Goal: Task Accomplishment & Management: Use online tool/utility

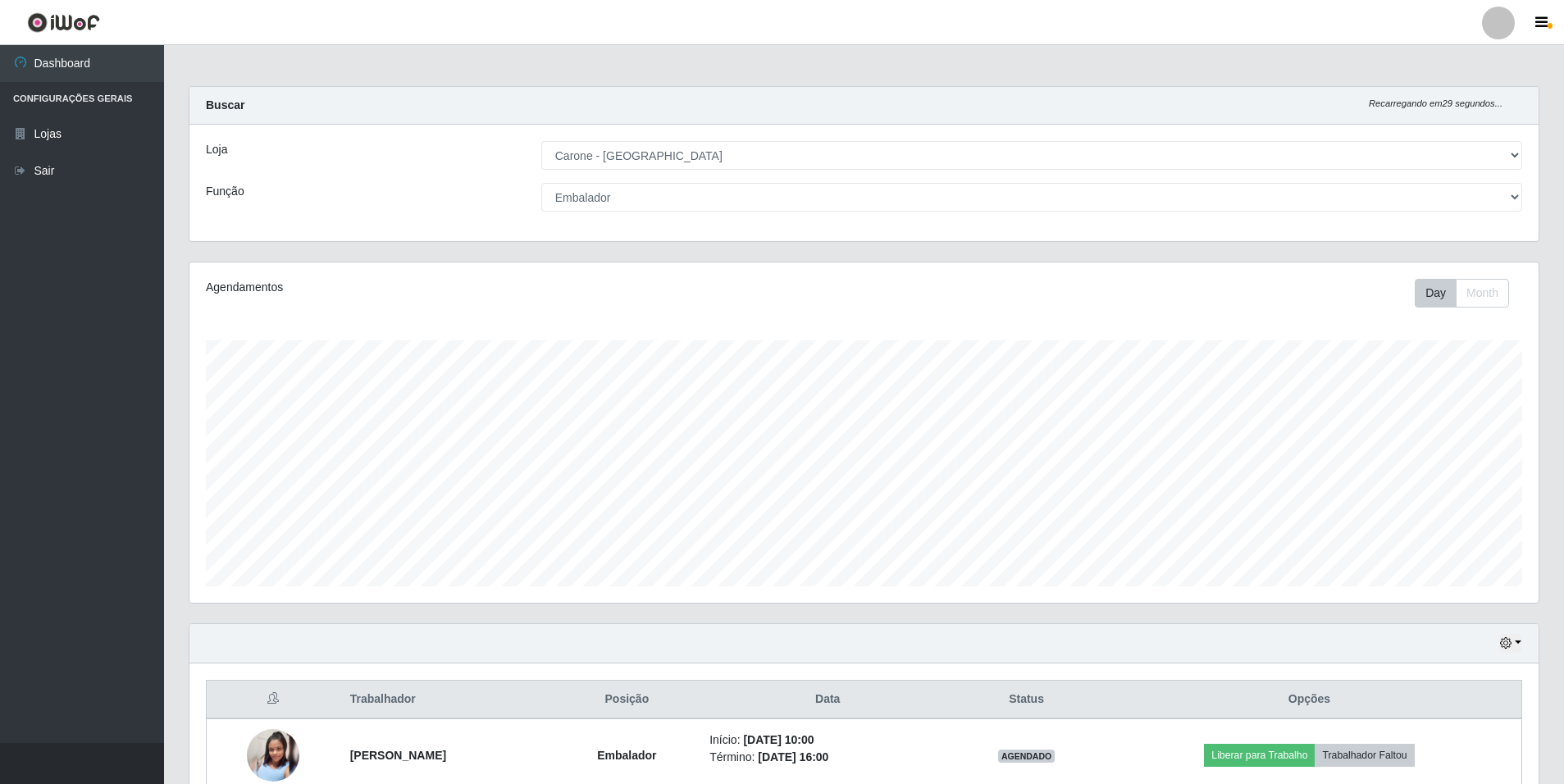
select select "528"
click at [1511, 193] on select "[Selecione...] Auxiliar de Depósito Auxiliar de Depósito + Auxiliar de Depósito…" at bounding box center [1032, 197] width 981 height 29
click at [541, 183] on select "[Selecione...] Auxiliar de Depósito Auxiliar de Depósito + Auxiliar de Depósito…" at bounding box center [1032, 197] width 981 height 29
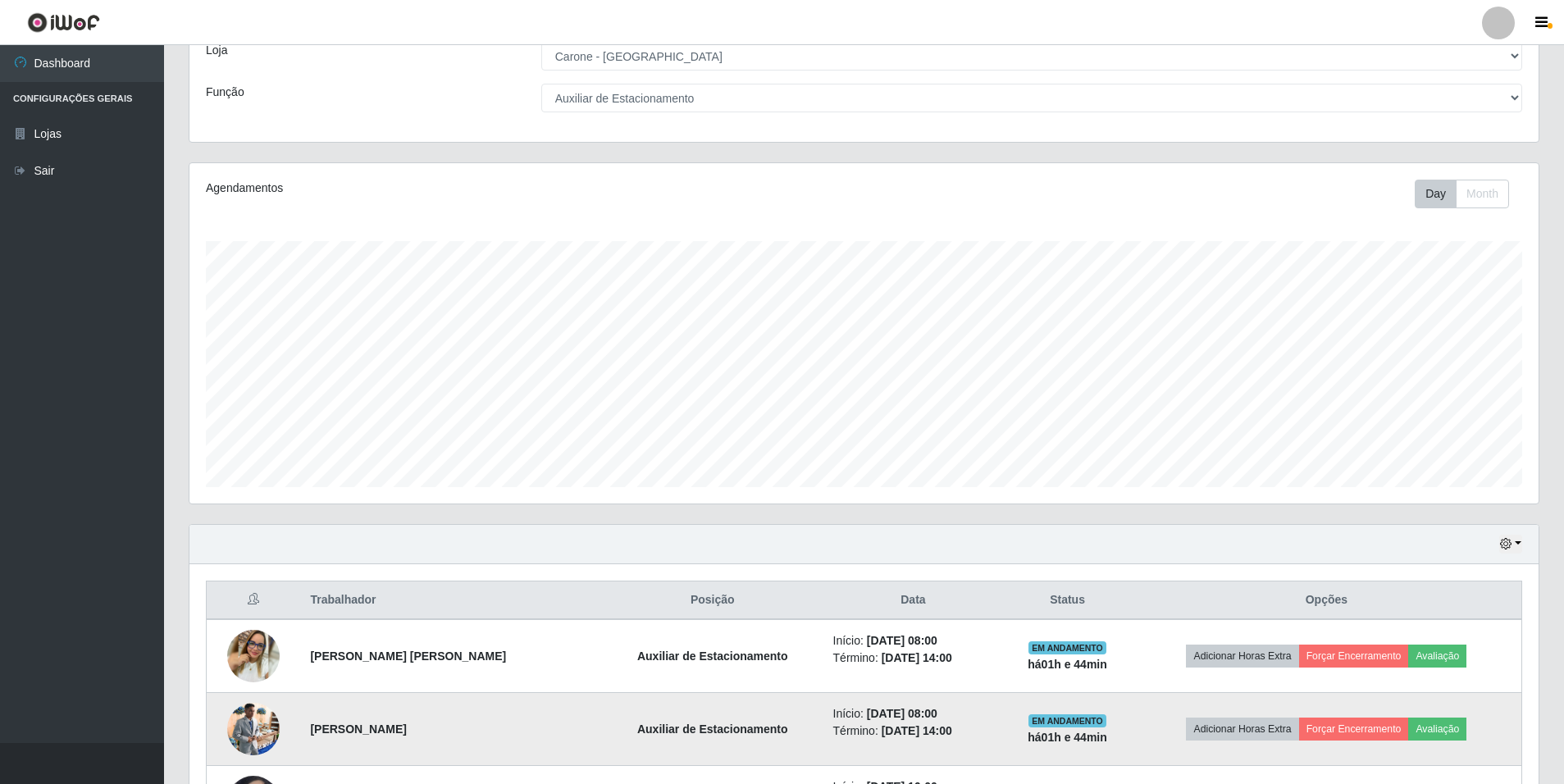
scroll to position [95, 0]
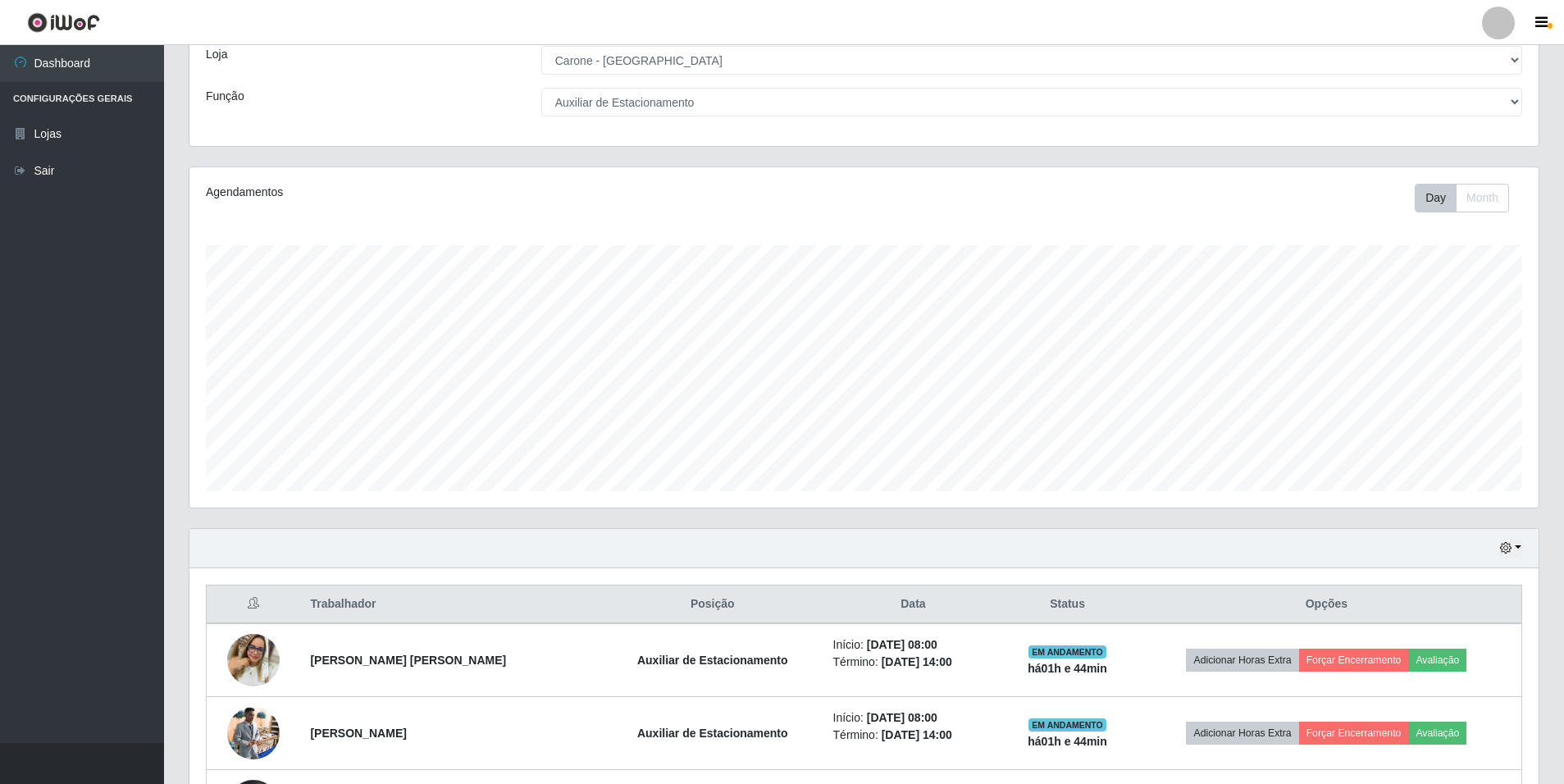
click at [1510, 107] on select "[Selecione...] Auxiliar de Depósito Auxiliar de Depósito + Auxiliar de Depósito…" at bounding box center [1032, 101] width 981 height 29
select select "1"
click at [541, 87] on select "[Selecione...] Auxiliar de Depósito Auxiliar de Depósito + Auxiliar de Depósito…" at bounding box center [1032, 101] width 981 height 29
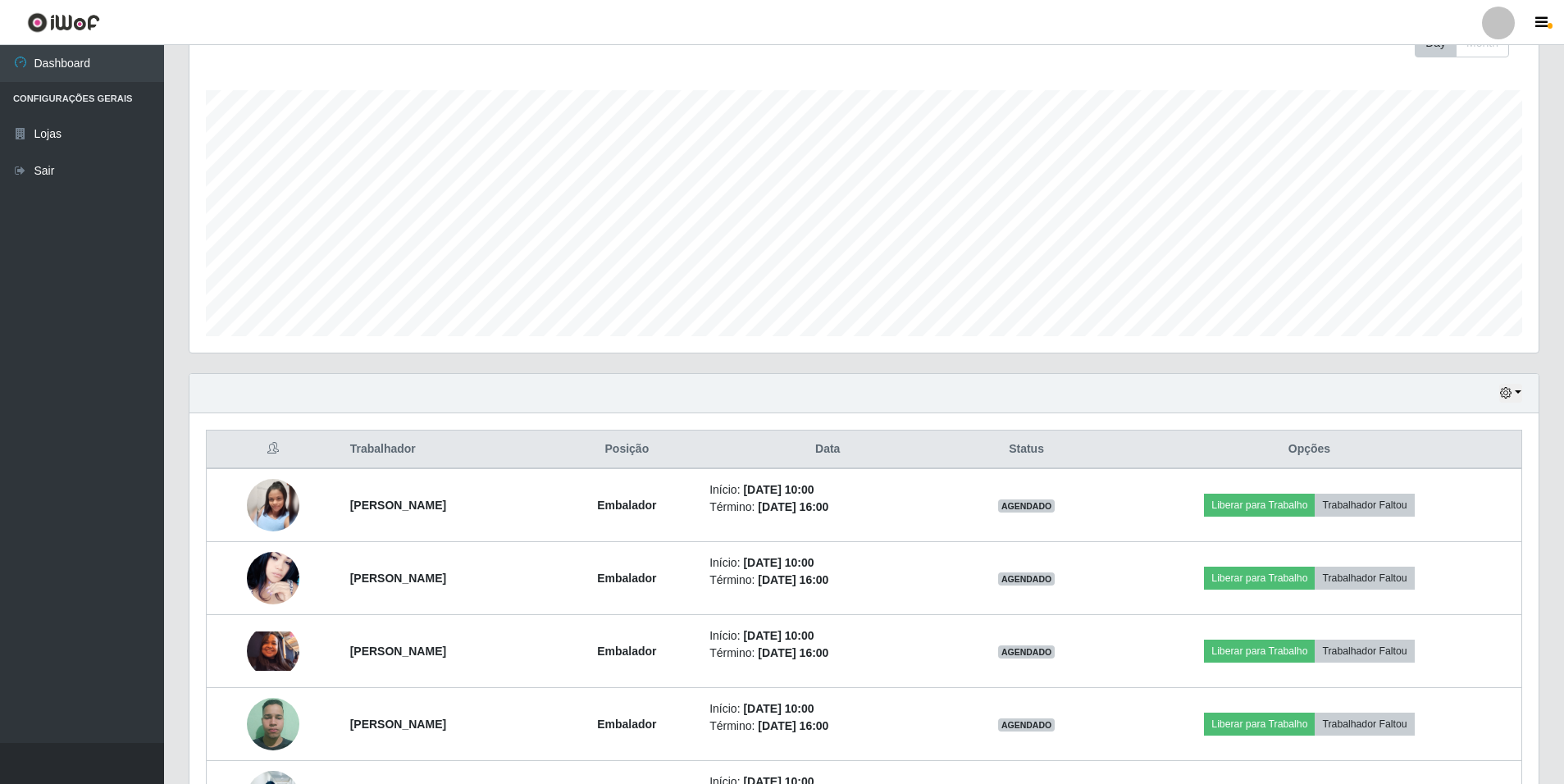
scroll to position [259, 0]
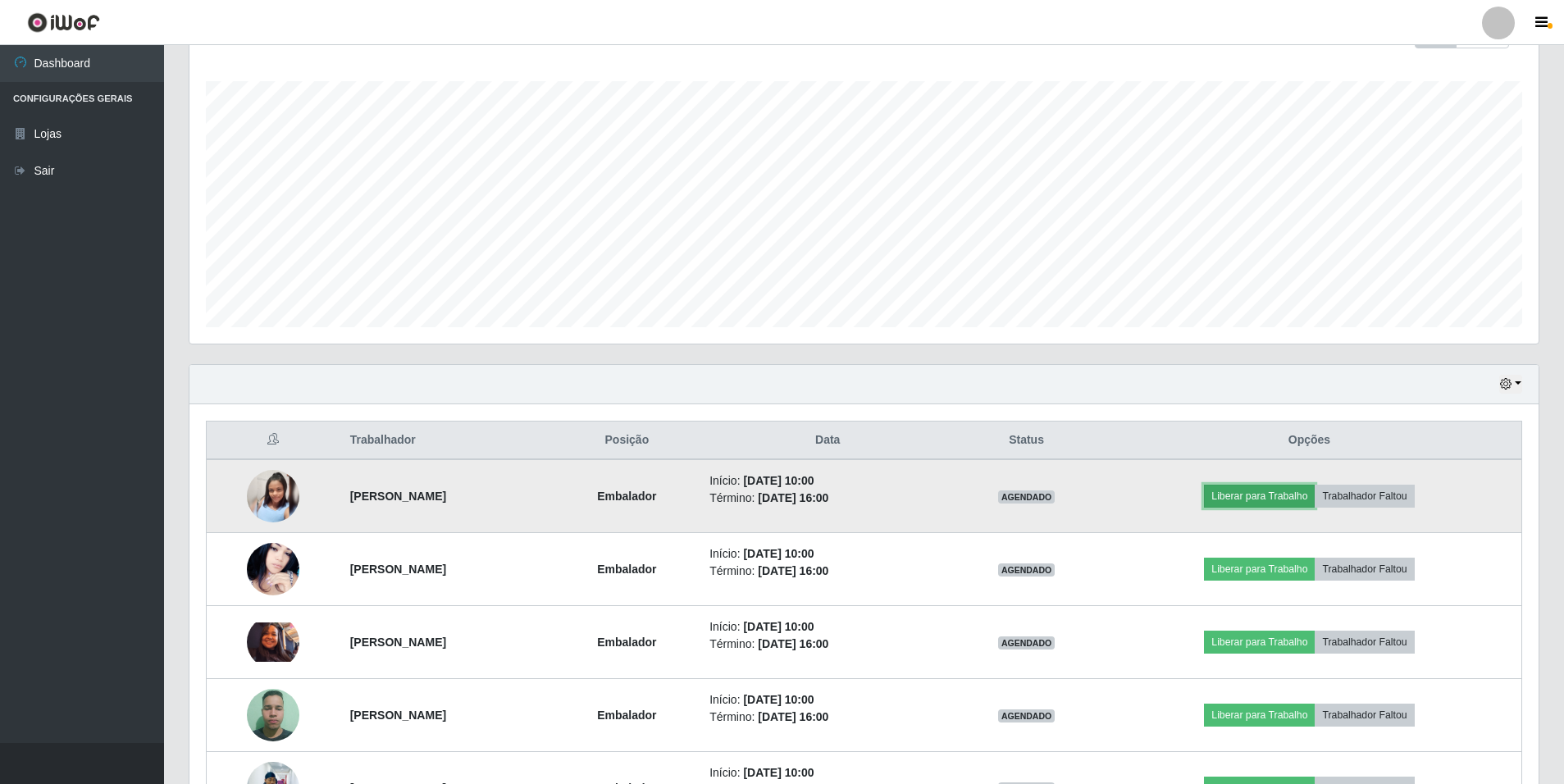
click at [1290, 498] on button "Liberar para Trabalho" at bounding box center [1259, 496] width 111 height 23
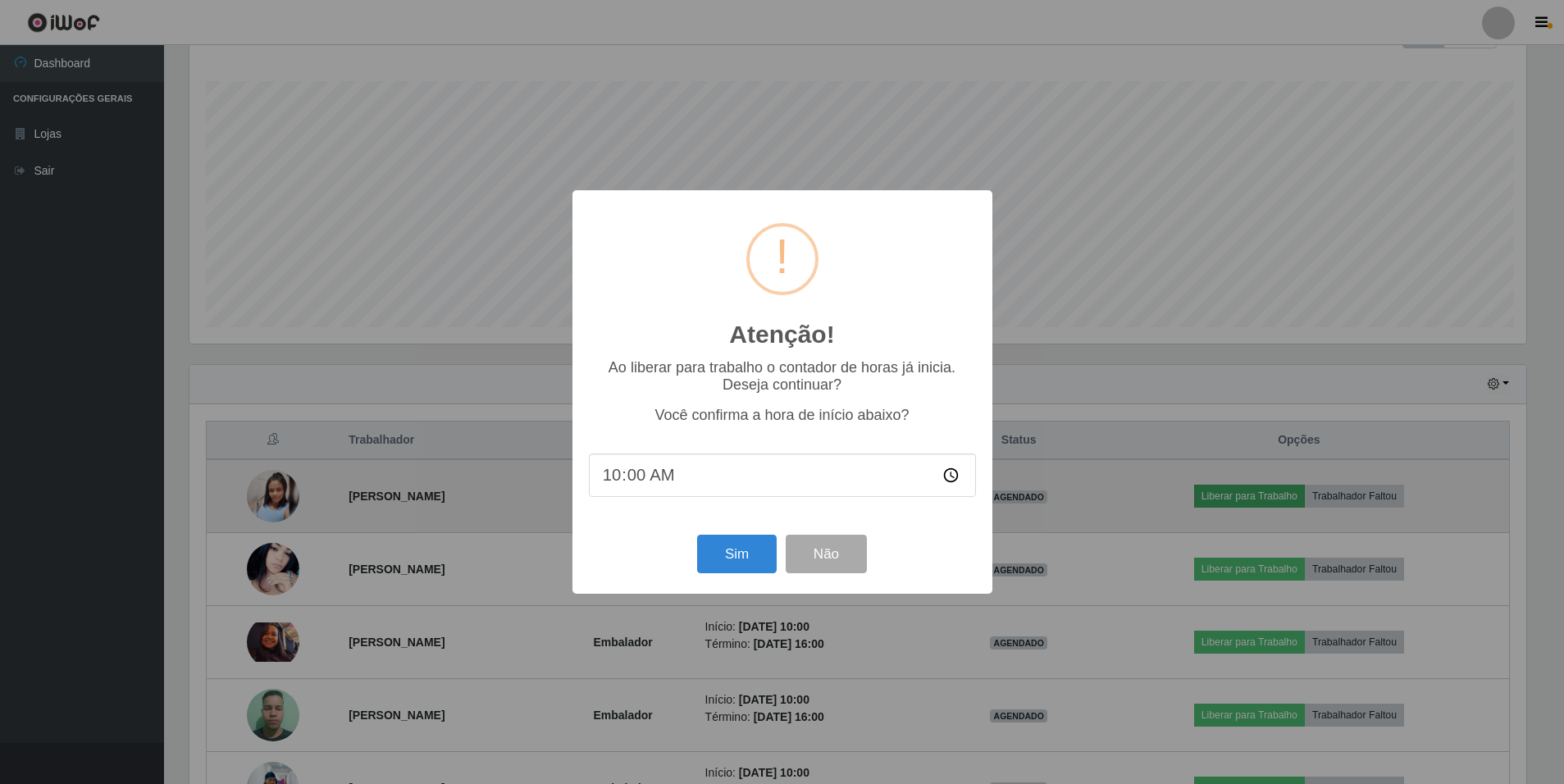
scroll to position [340, 1341]
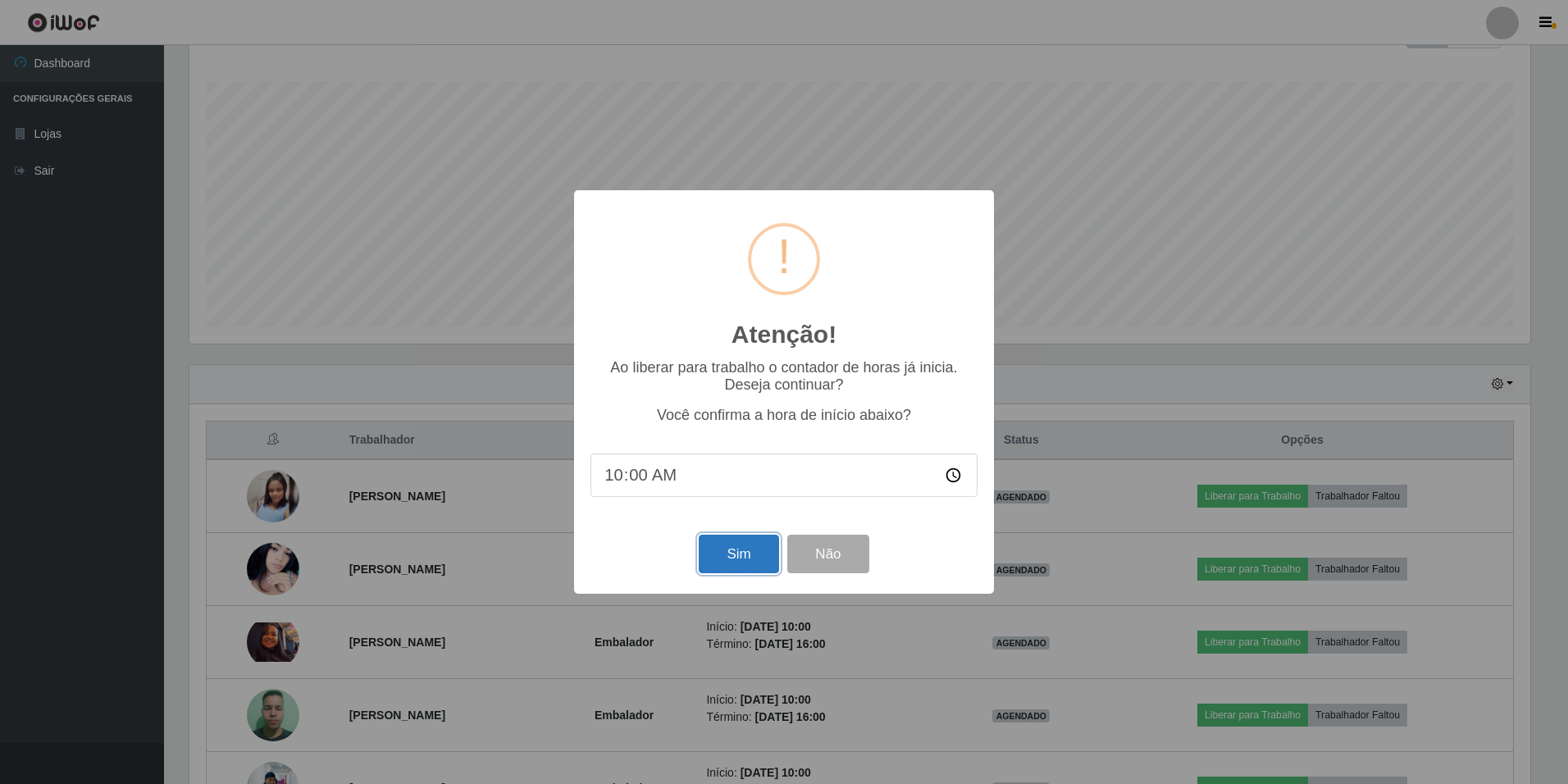
click at [736, 564] on button "Sim" at bounding box center [739, 553] width 80 height 38
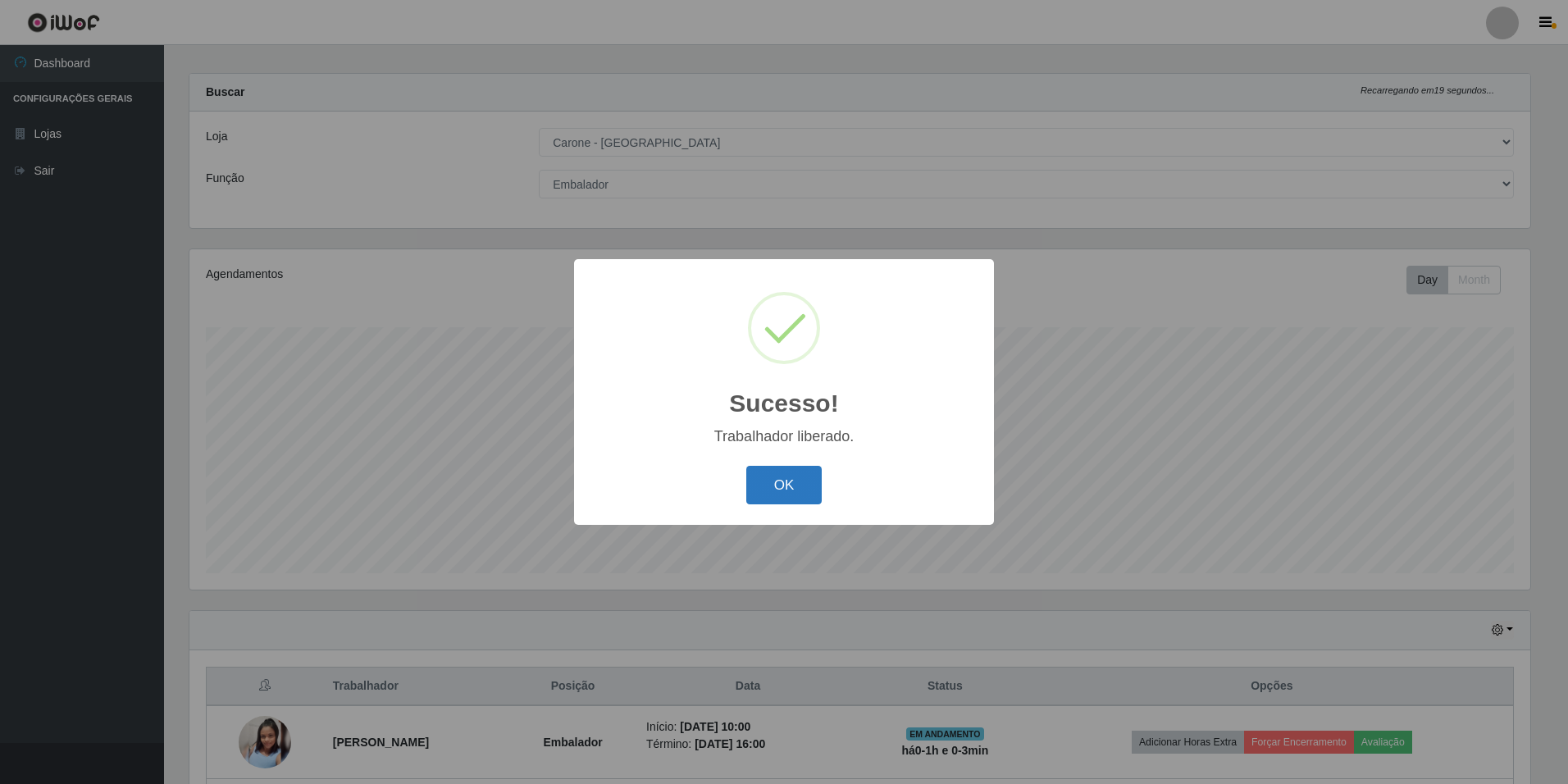
click at [786, 473] on button "OK" at bounding box center [784, 485] width 76 height 38
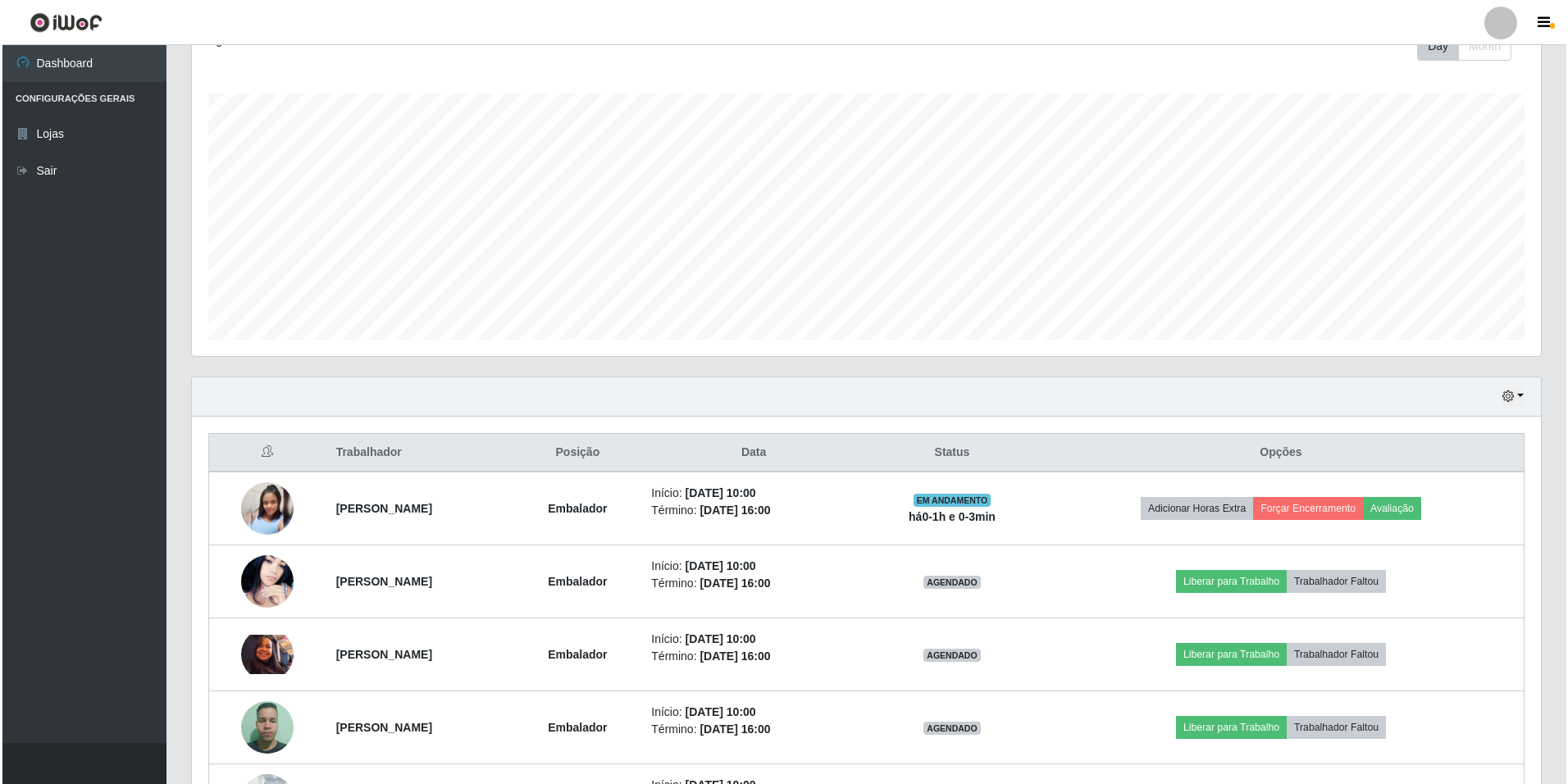
scroll to position [259, 0]
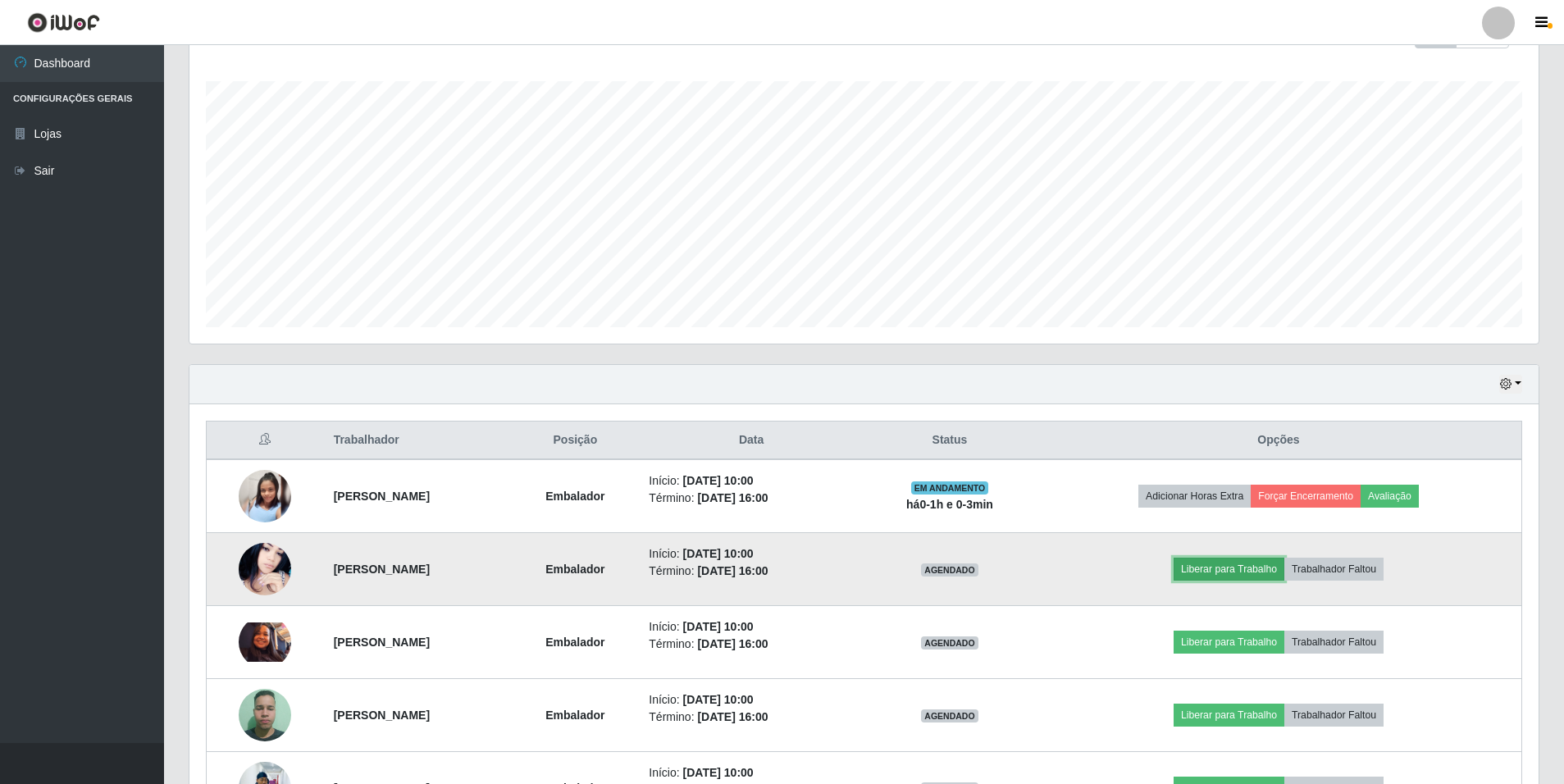
click at [1246, 571] on button "Liberar para Trabalho" at bounding box center [1228, 568] width 111 height 23
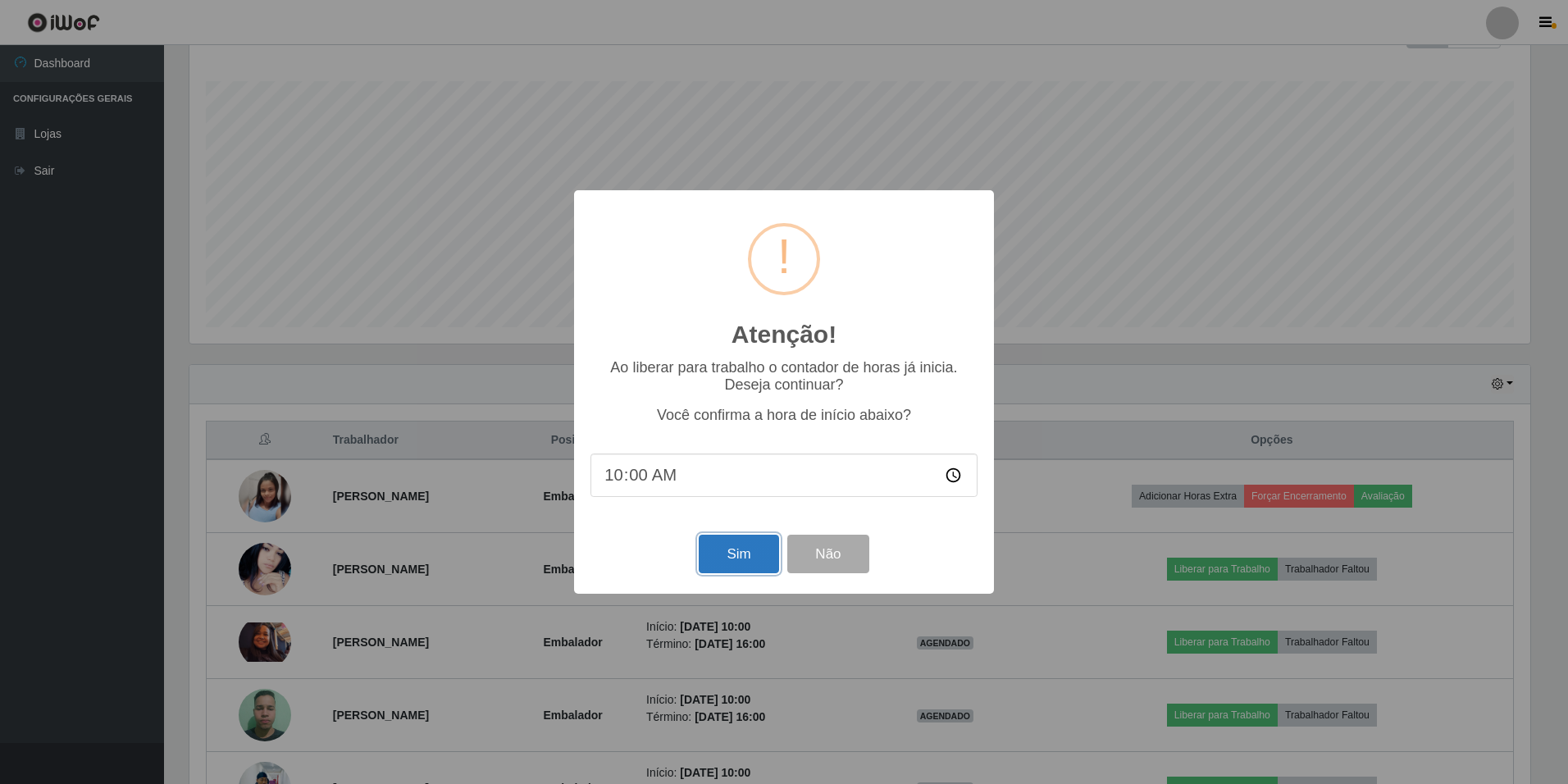
click at [759, 556] on button "Sim" at bounding box center [739, 553] width 80 height 38
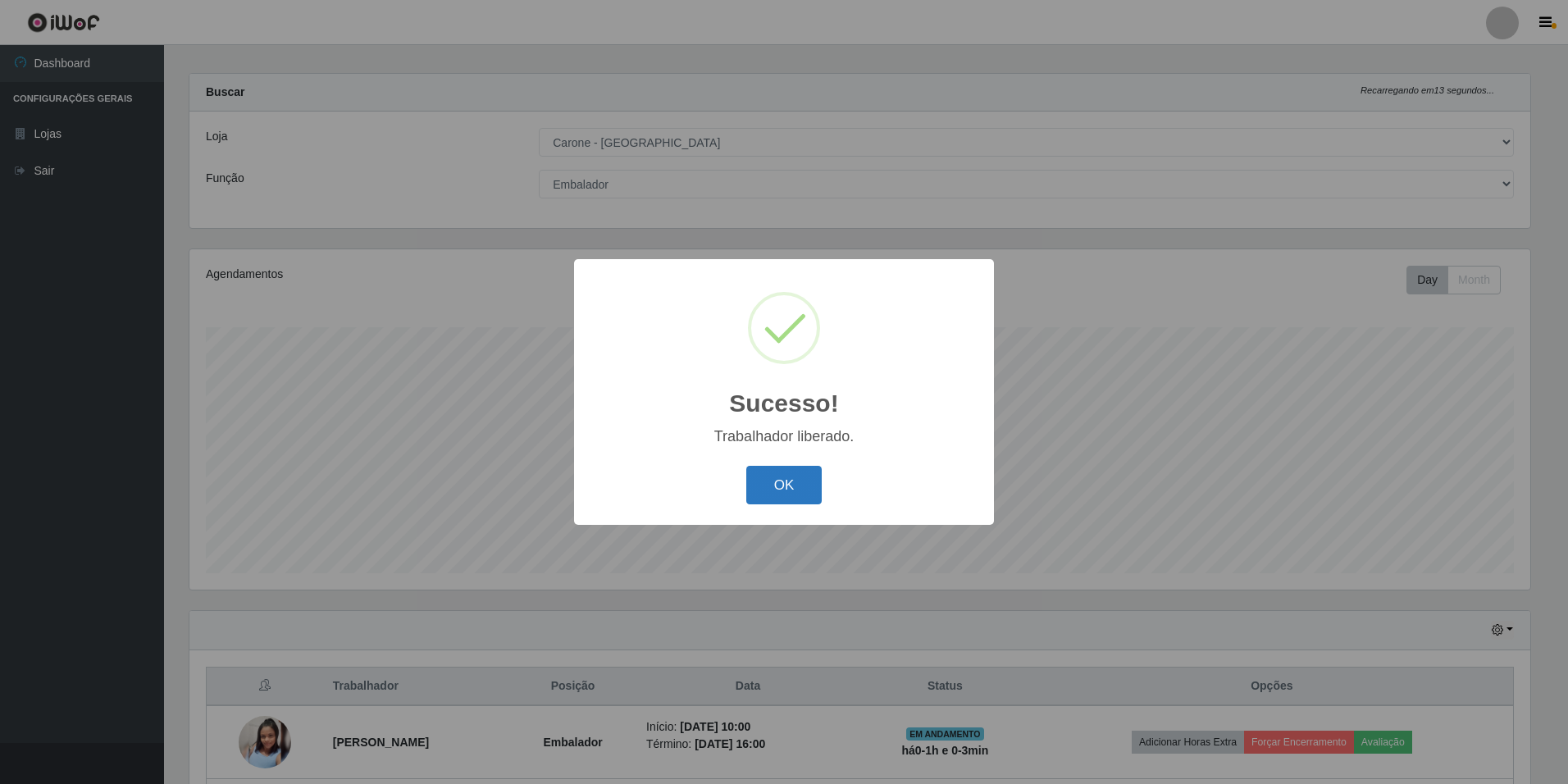
click at [772, 493] on button "OK" at bounding box center [784, 485] width 76 height 38
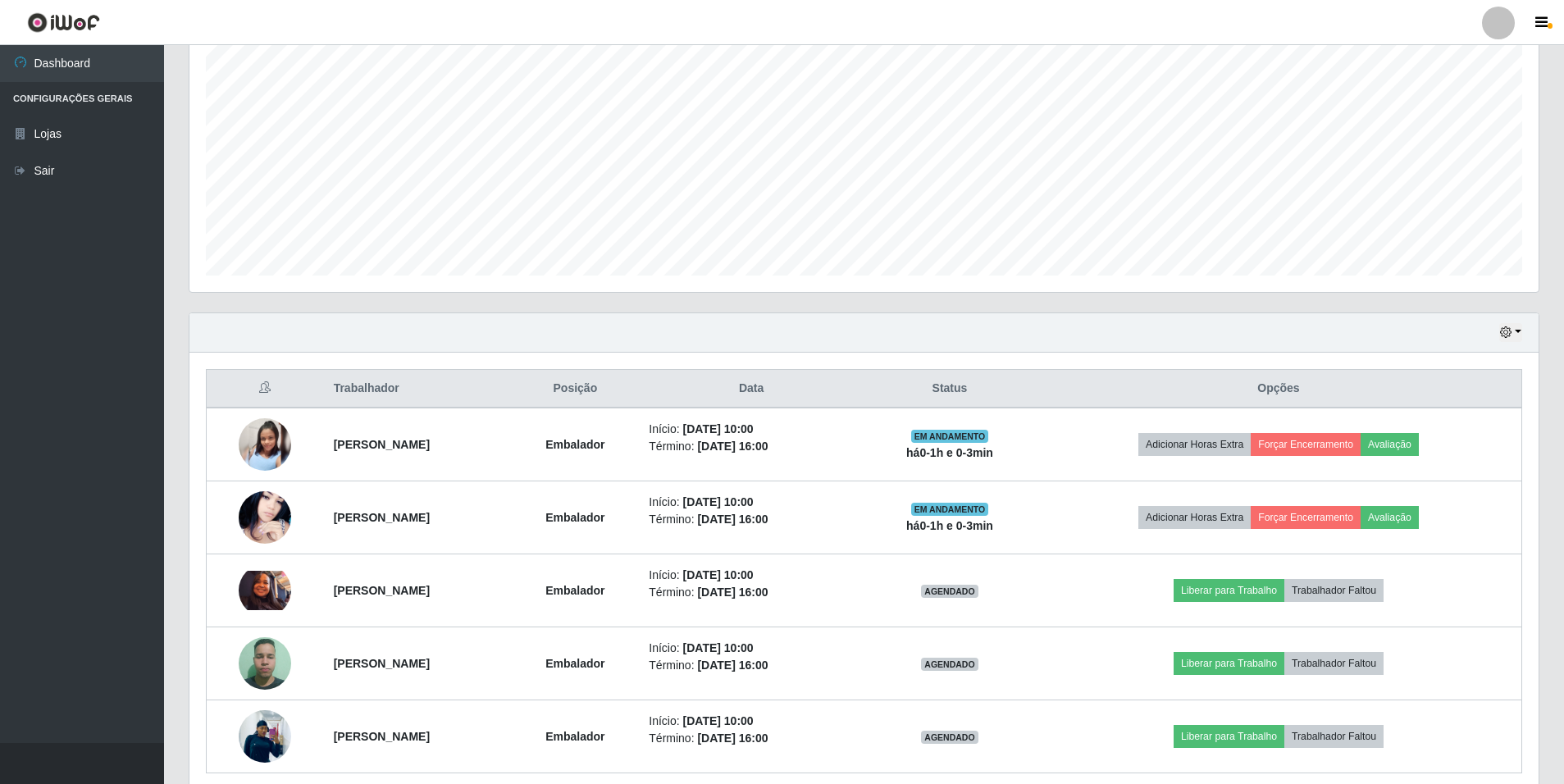
scroll to position [341, 0]
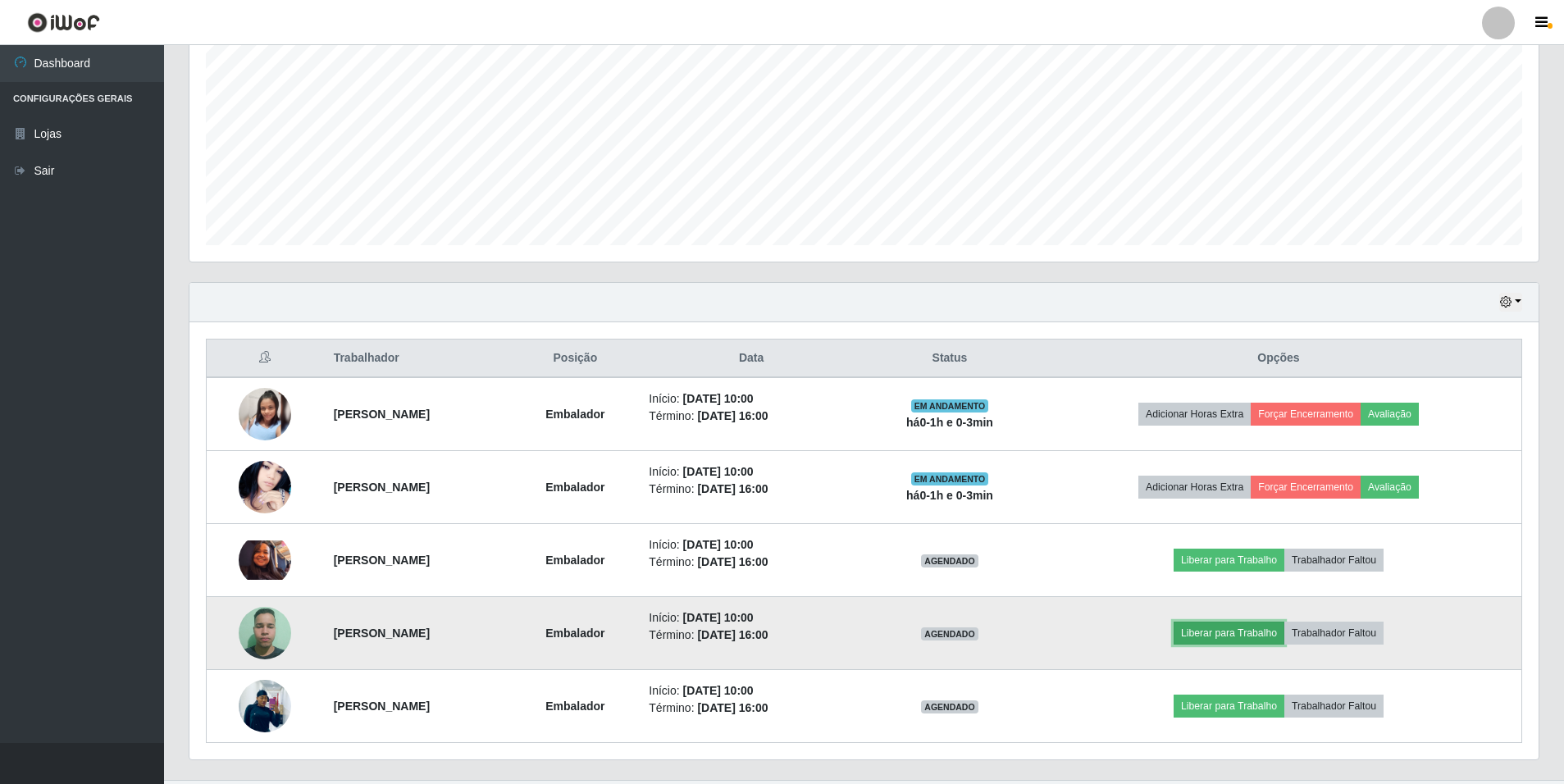
click at [1250, 633] on button "Liberar para Trabalho" at bounding box center [1228, 632] width 111 height 23
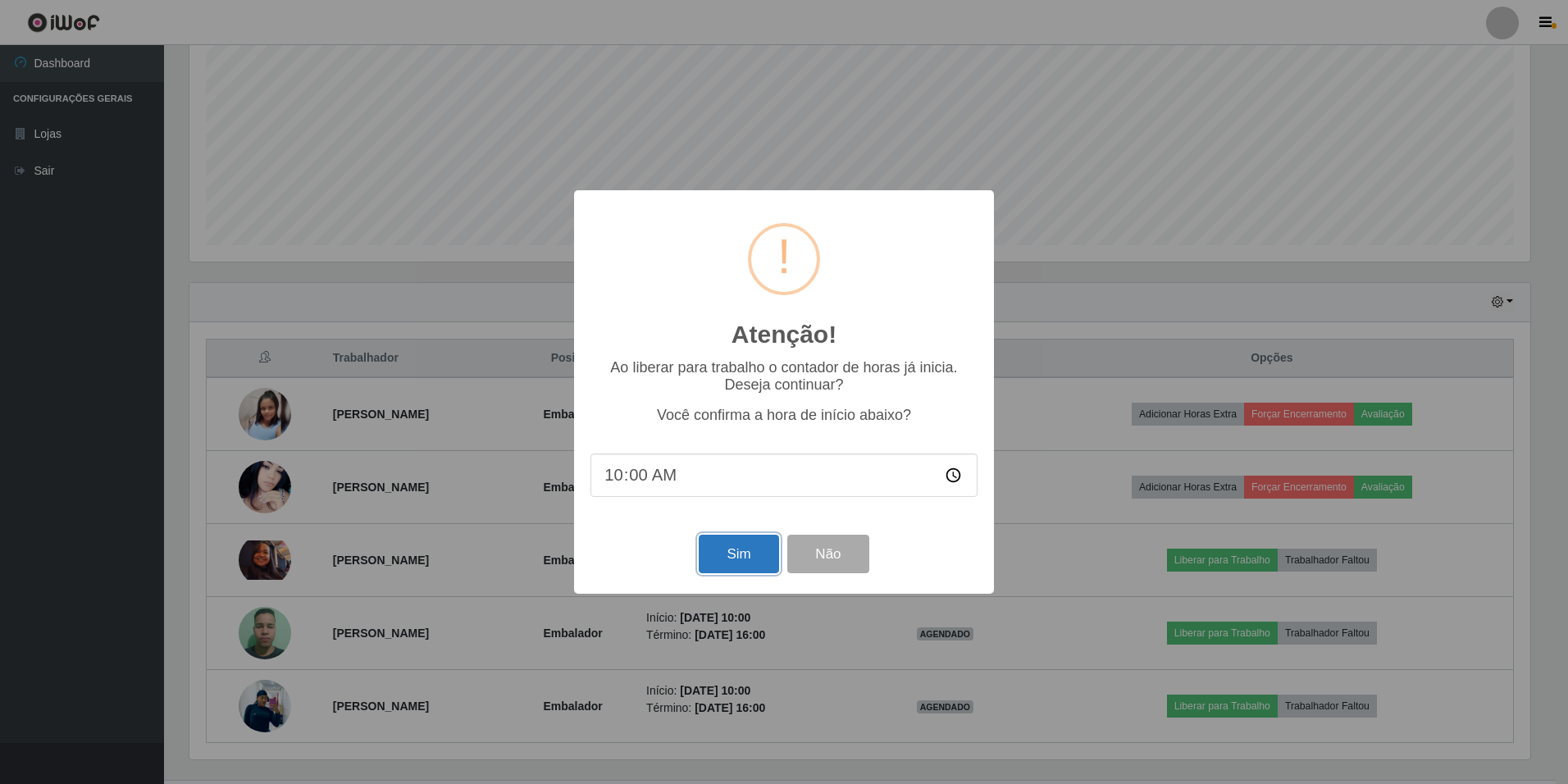
click at [753, 556] on button "Sim" at bounding box center [739, 553] width 80 height 38
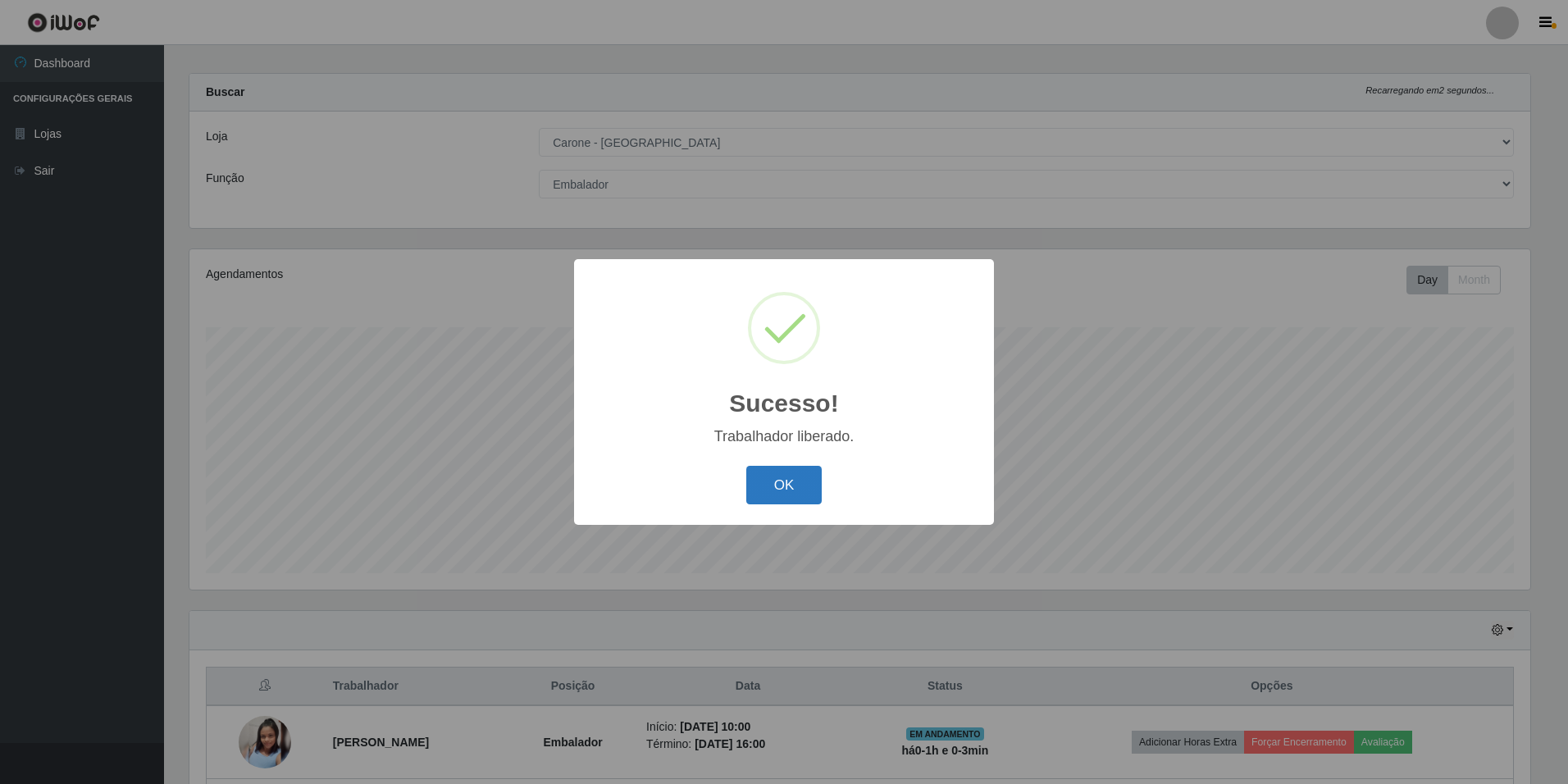
click at [781, 487] on button "OK" at bounding box center [784, 485] width 76 height 38
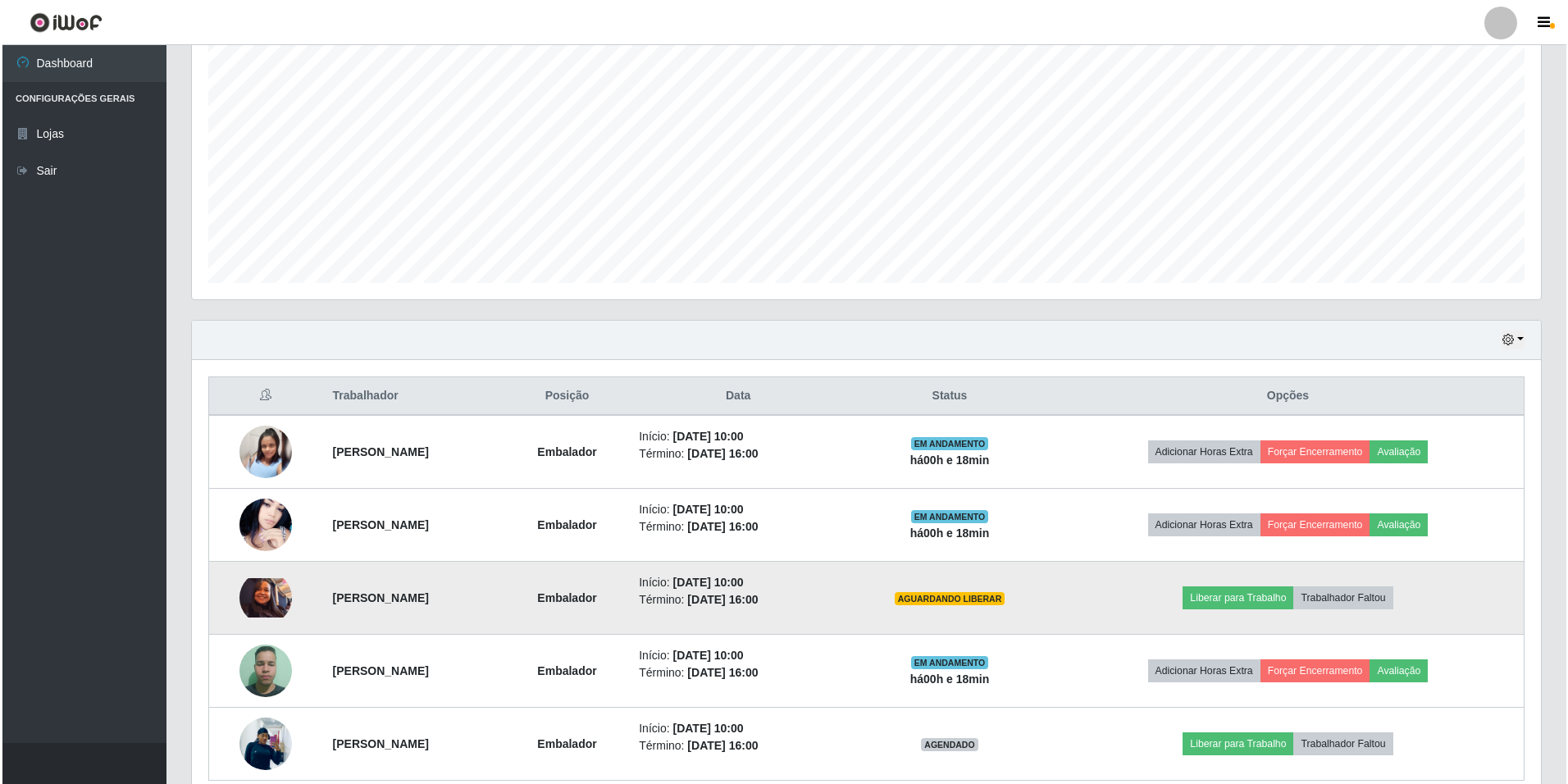
scroll to position [378, 0]
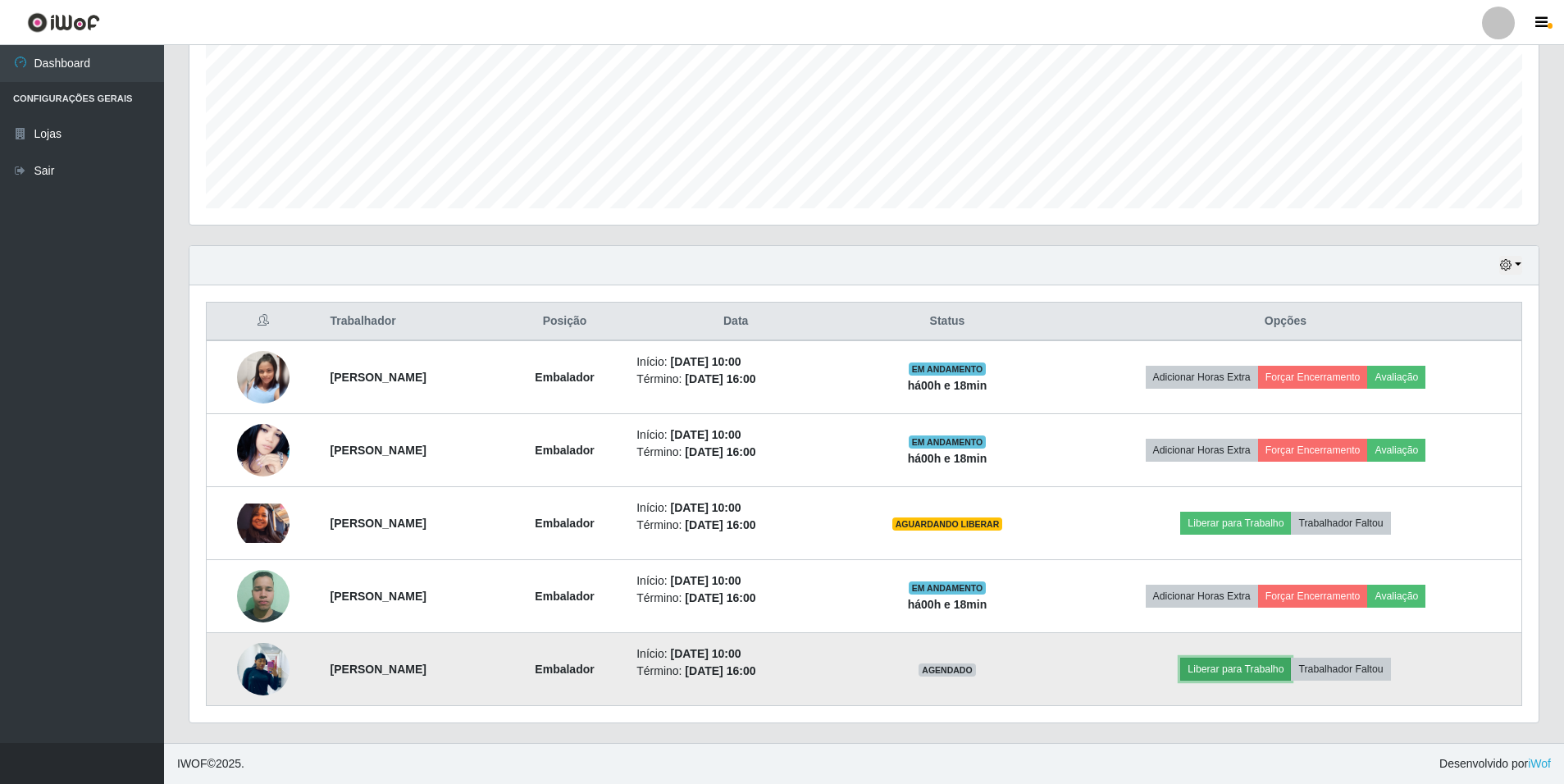
click at [1254, 671] on button "Liberar para Trabalho" at bounding box center [1236, 669] width 111 height 23
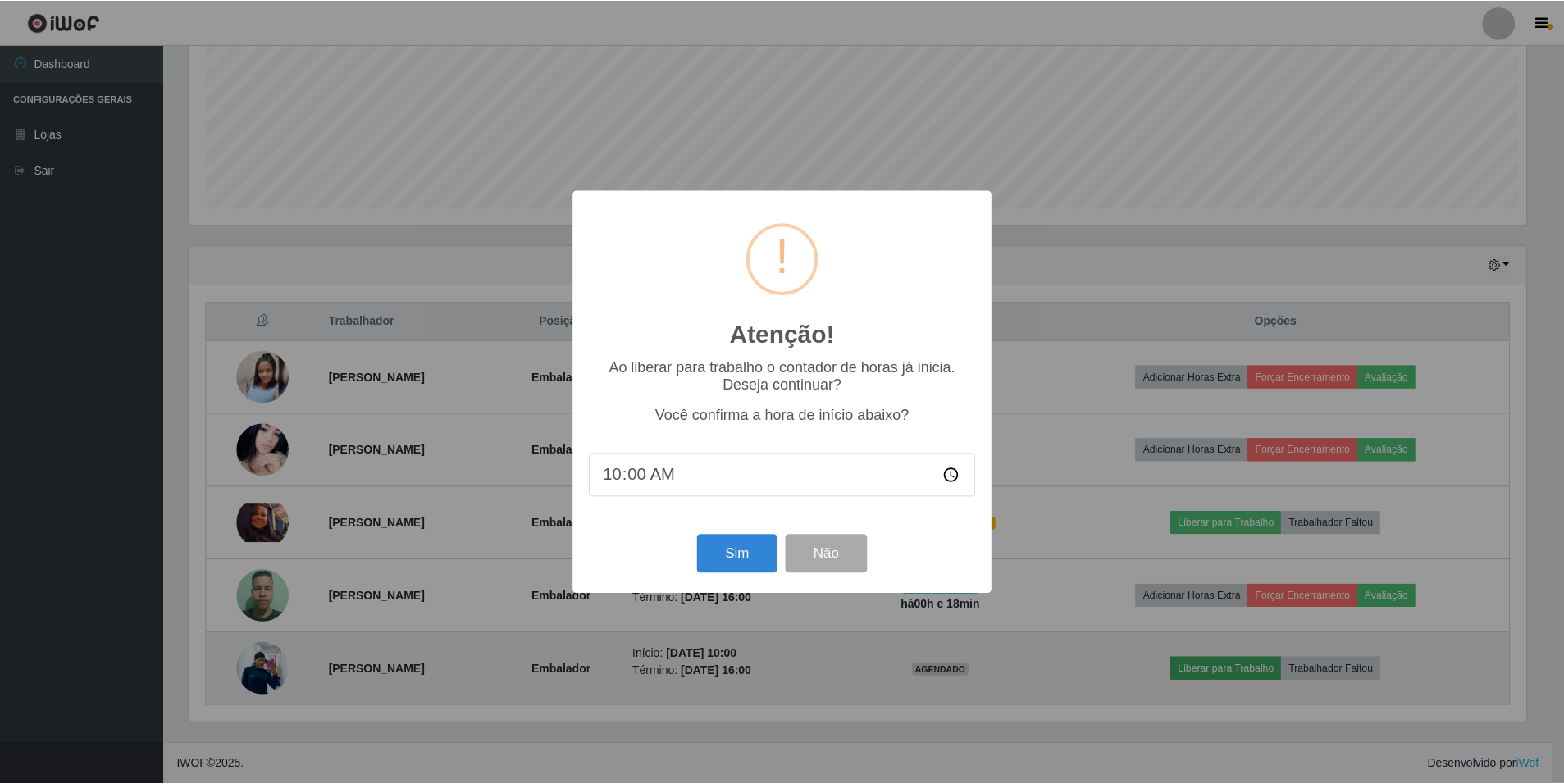
scroll to position [340, 1341]
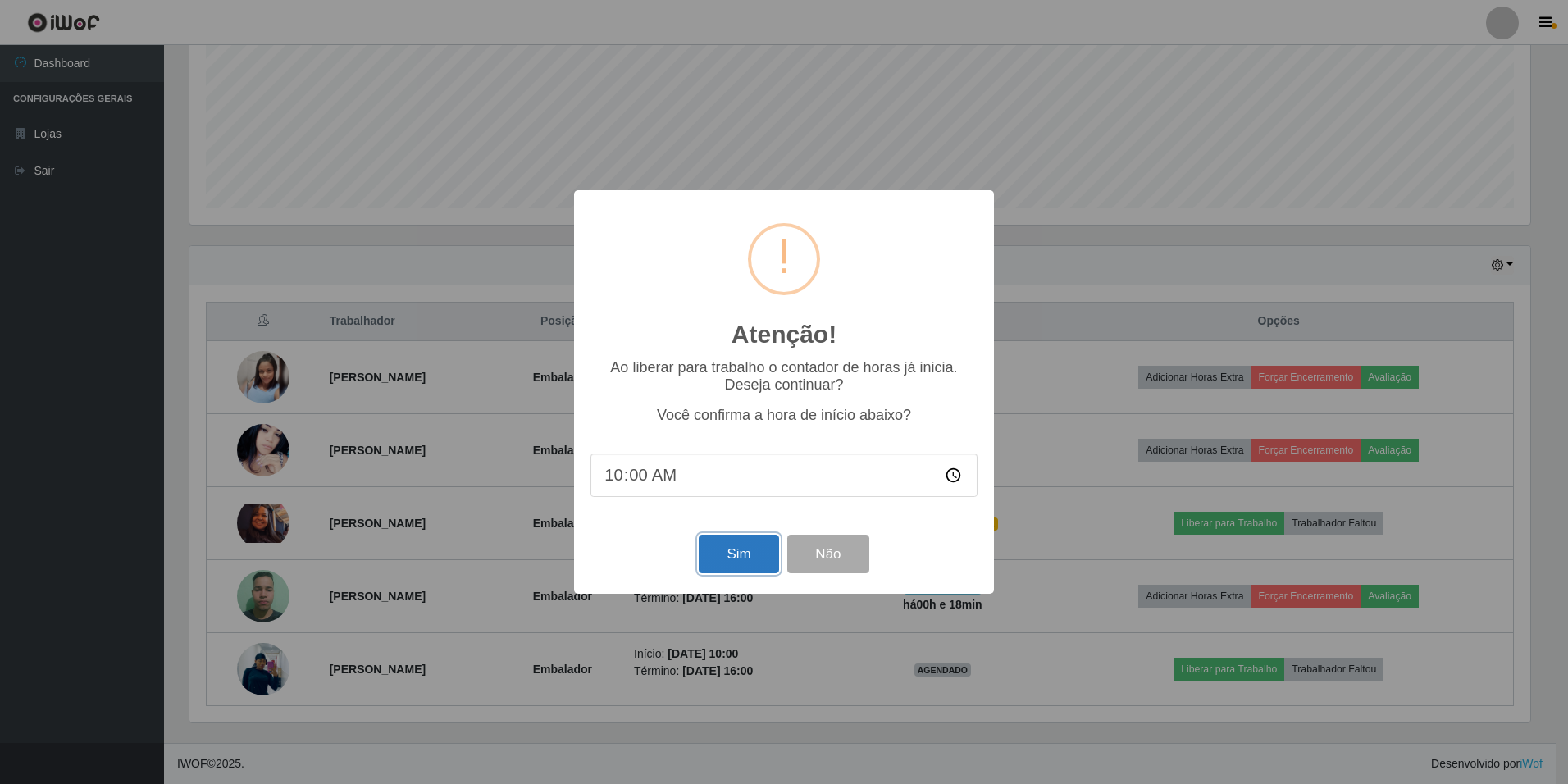
click at [754, 556] on button "Sim" at bounding box center [739, 553] width 80 height 38
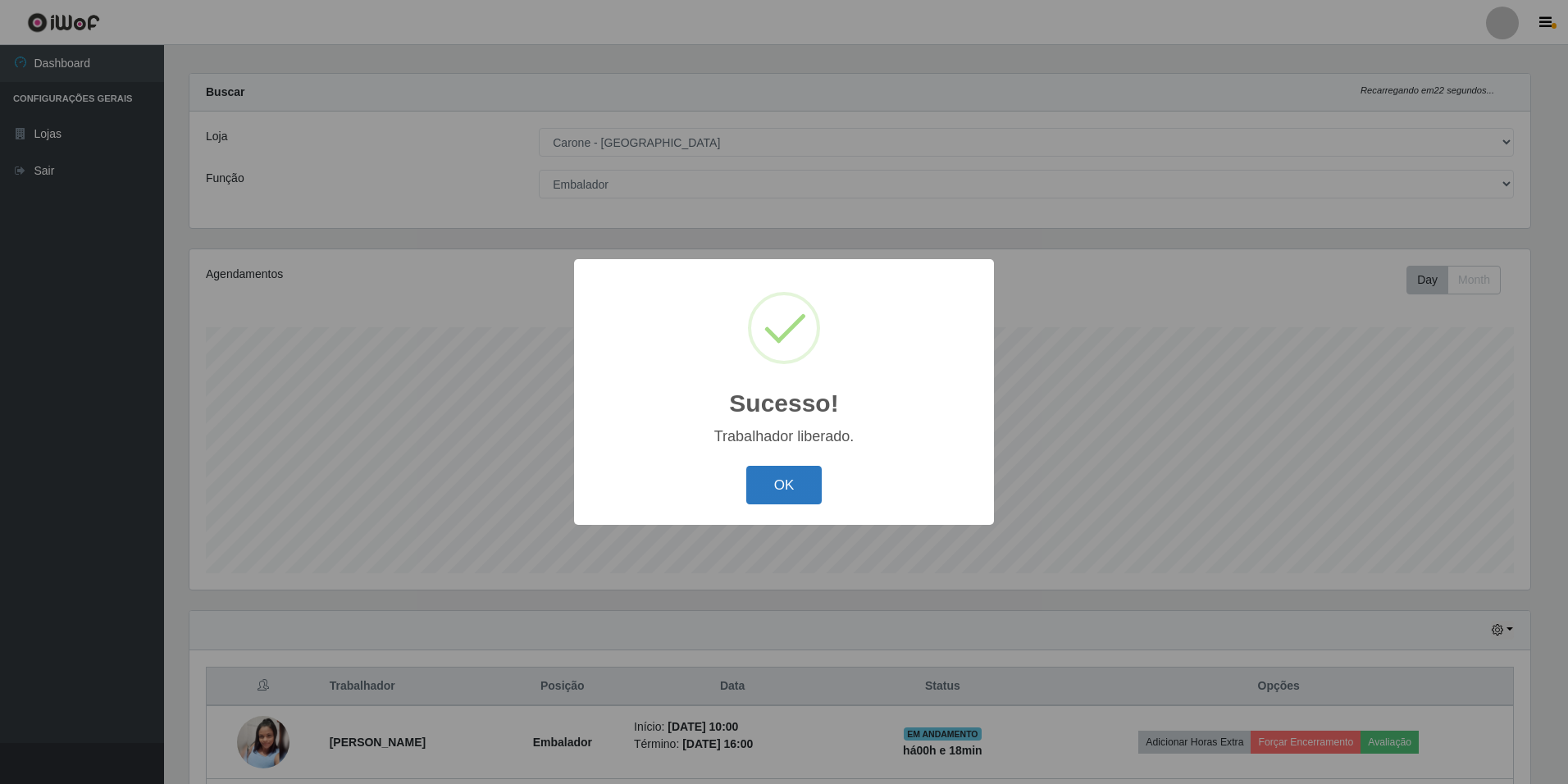
click at [774, 490] on button "OK" at bounding box center [784, 485] width 76 height 38
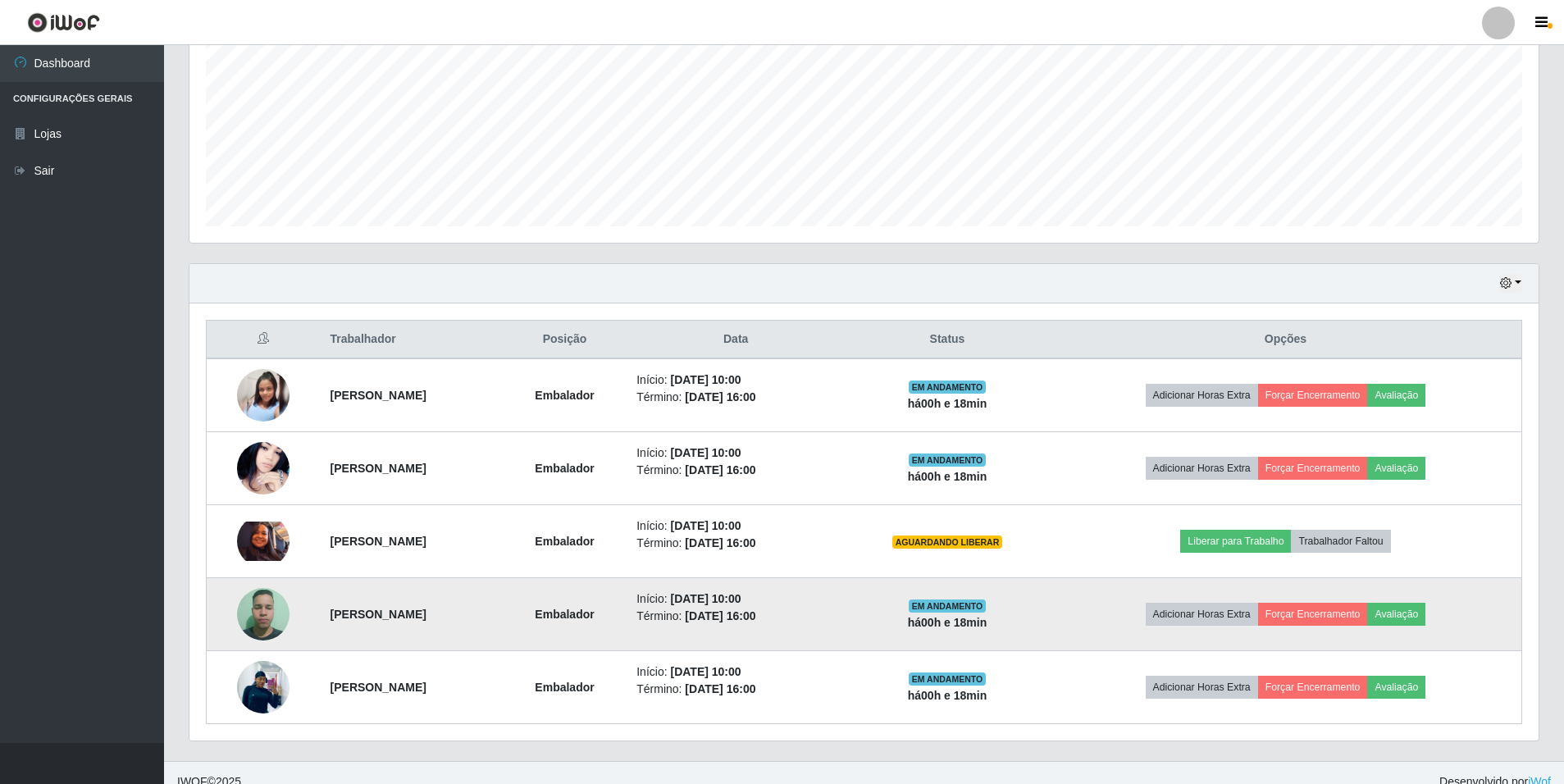
scroll to position [378, 0]
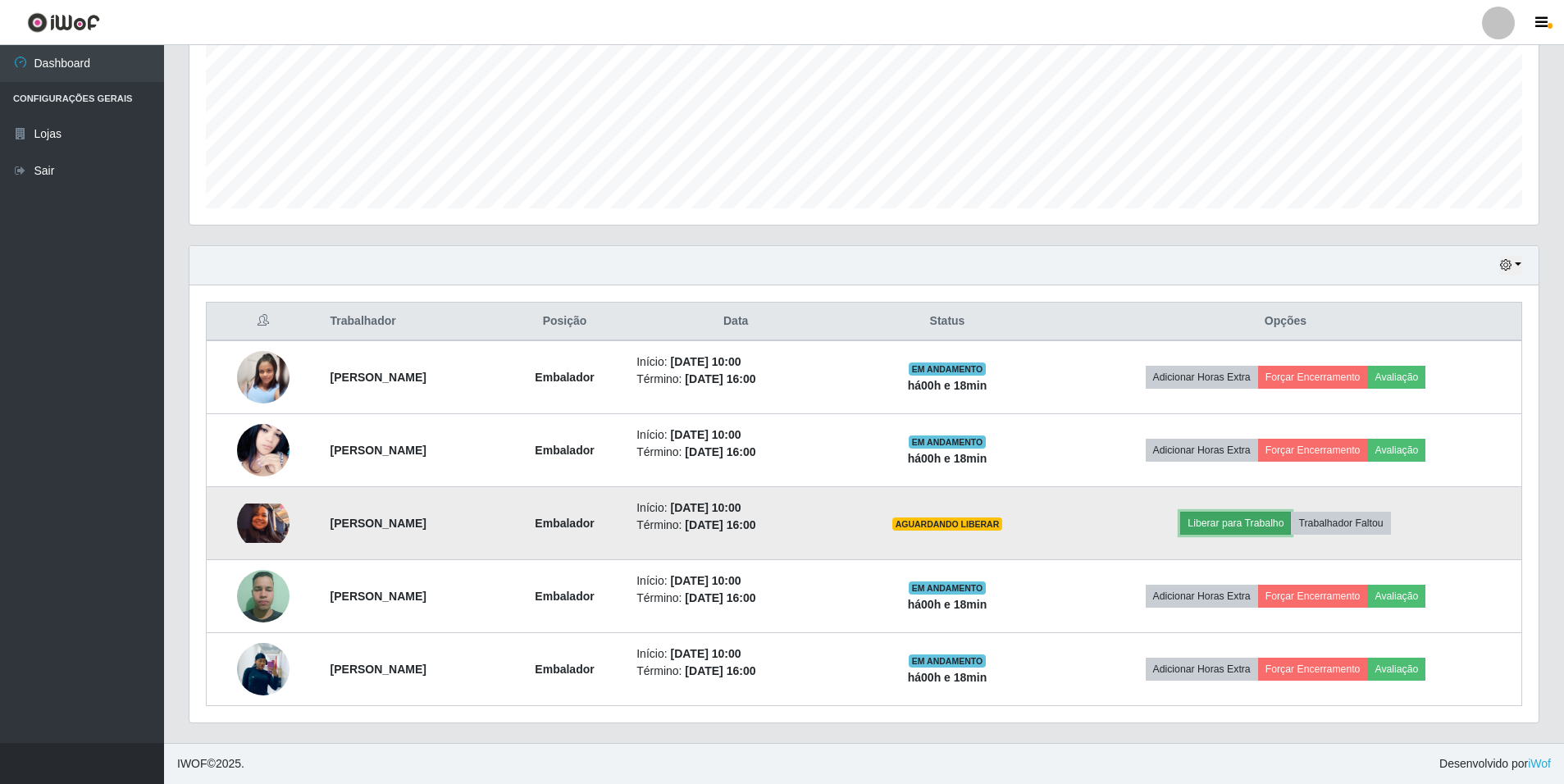
click at [1273, 516] on button "Liberar para Trabalho" at bounding box center [1236, 523] width 111 height 23
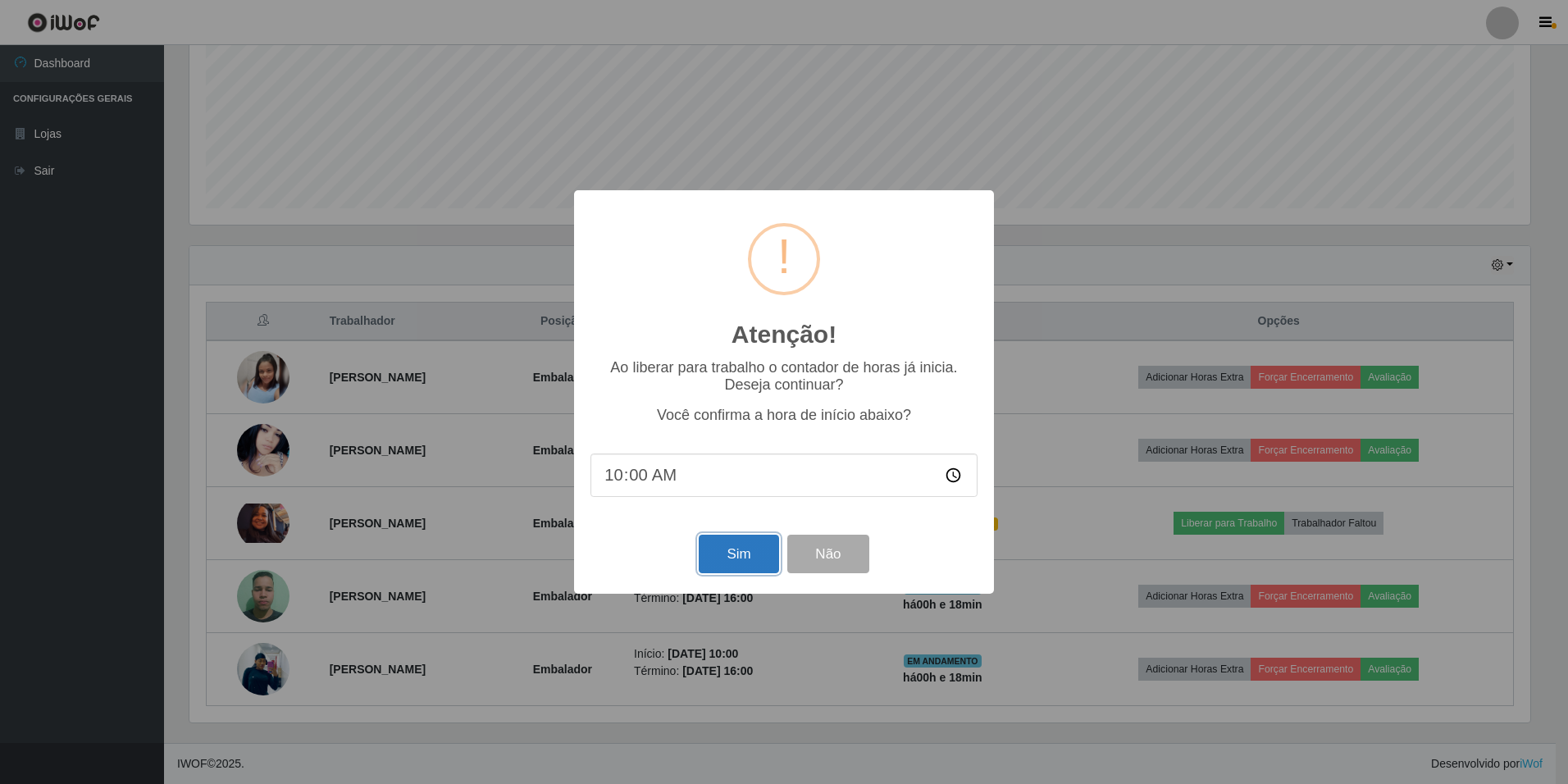
click at [752, 551] on button "Sim" at bounding box center [739, 553] width 80 height 38
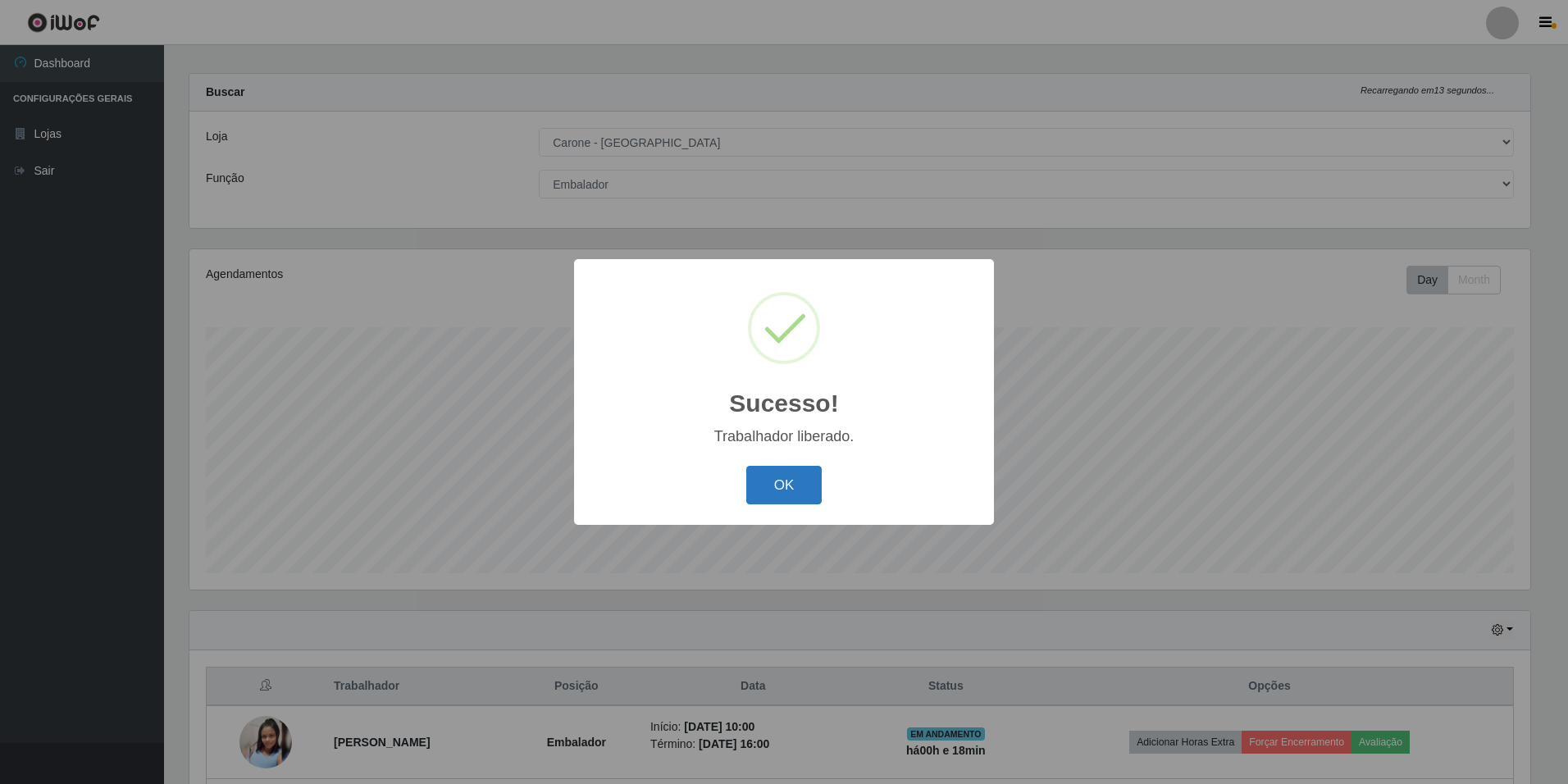
click at [786, 495] on button "OK" at bounding box center [784, 485] width 76 height 38
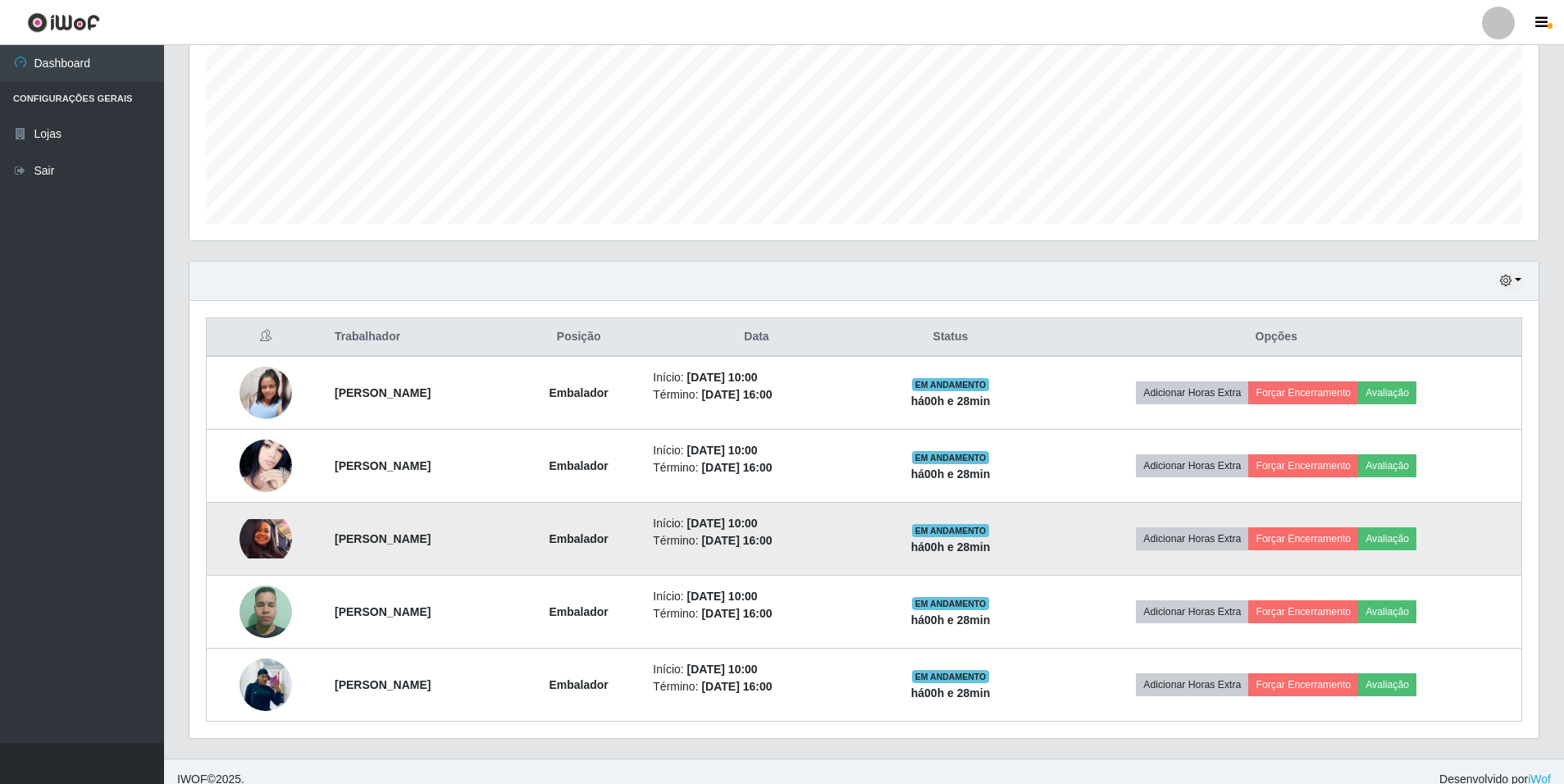
scroll to position [378, 0]
